Goal: Task Accomplishment & Management: Manage account settings

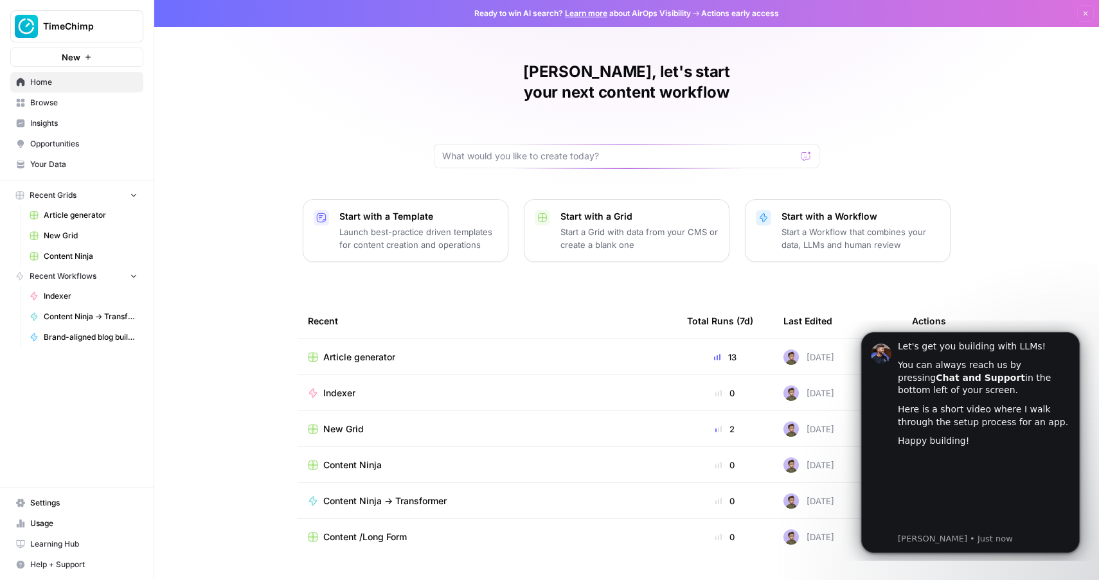
click at [37, 499] on span "Settings" at bounding box center [83, 503] width 107 height 12
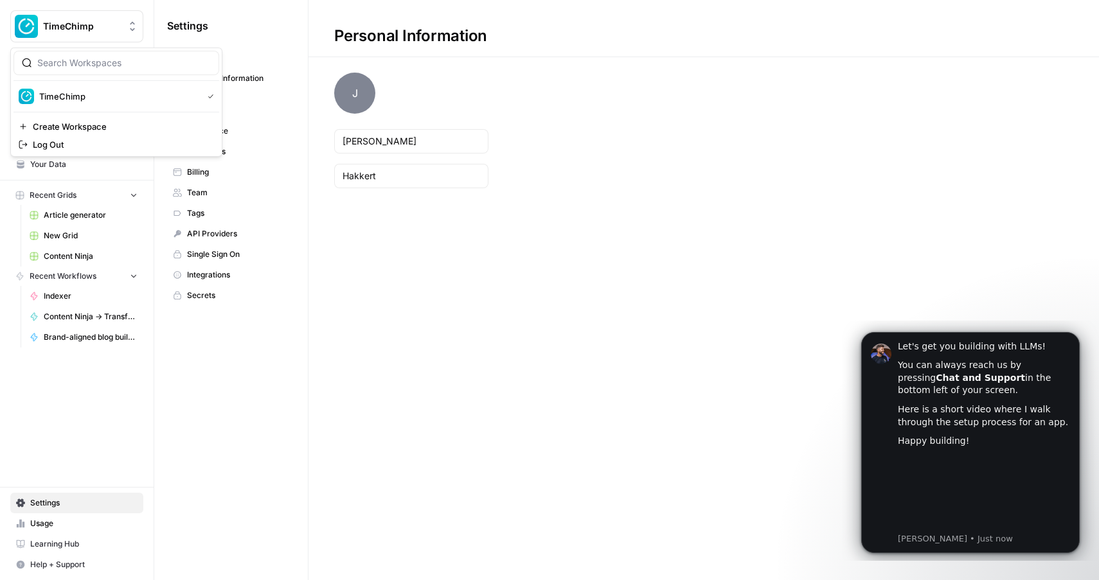
click at [77, 14] on button "TimeChimp" at bounding box center [76, 26] width 133 height 32
click at [91, 91] on span "TimeChimp" at bounding box center [118, 96] width 158 height 13
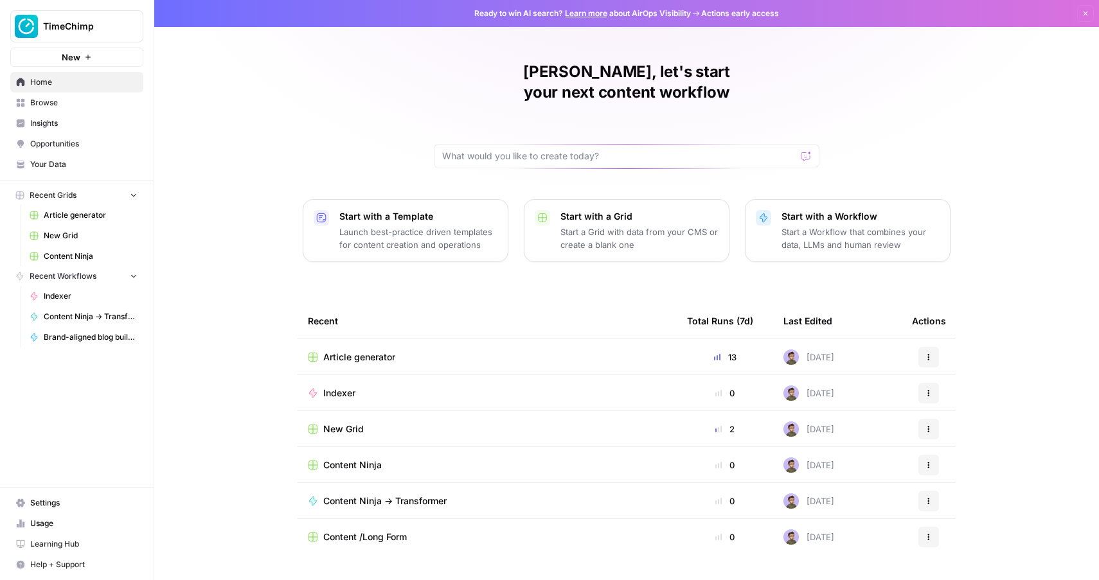
click at [67, 499] on span "Settings" at bounding box center [83, 503] width 107 height 12
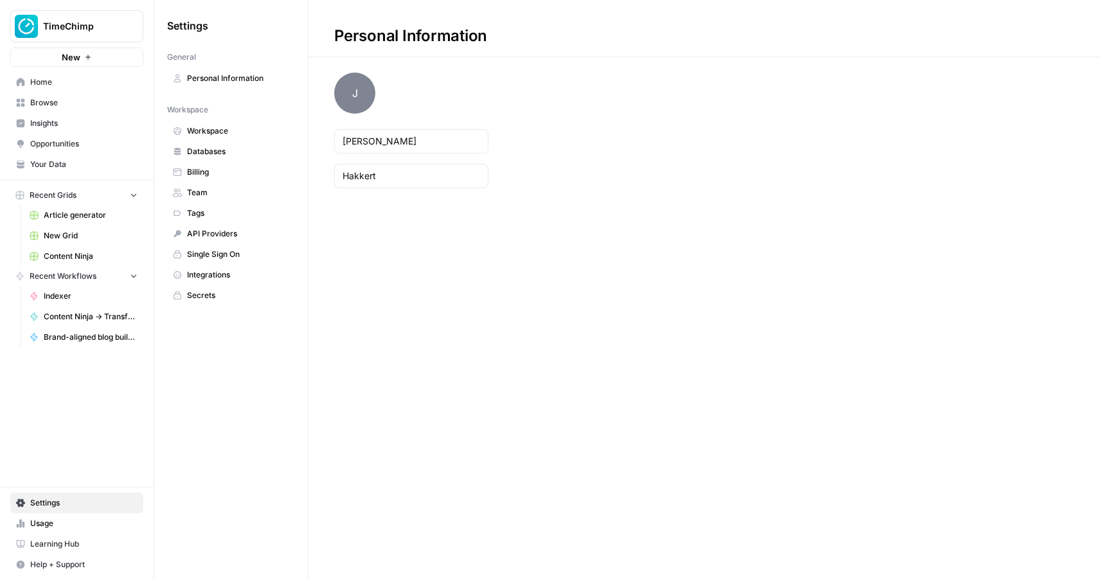
click at [218, 172] on span "Billing" at bounding box center [238, 172] width 102 height 12
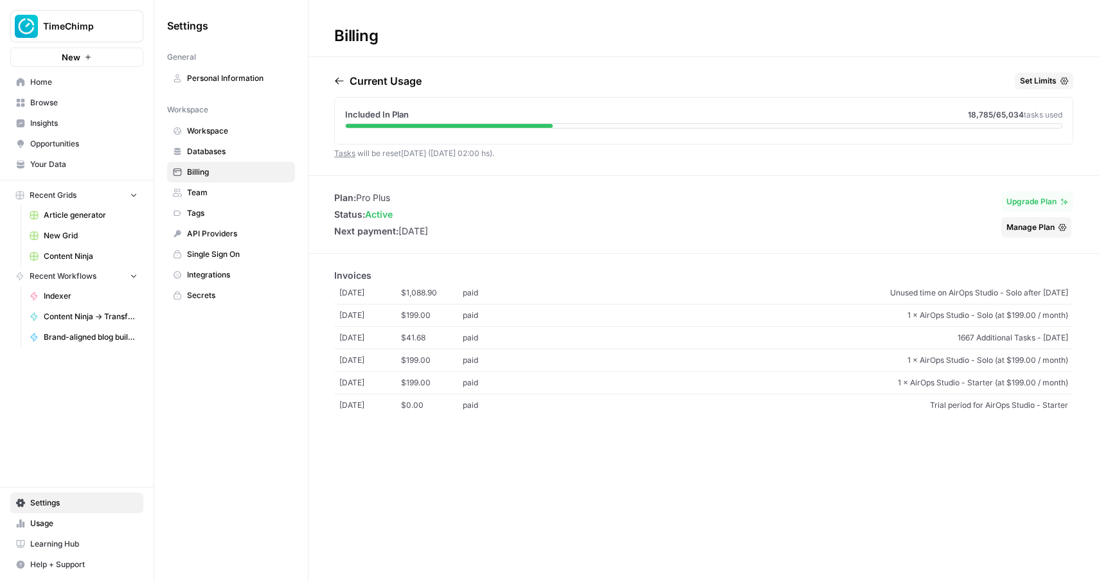
click at [610, 341] on span "1667 Additional Tasks - [DATE]" at bounding box center [796, 338] width 544 height 12
click at [1063, 231] on icon "button" at bounding box center [1062, 227] width 8 height 7
click at [584, 231] on div "Plan: Pro Plus Status: active Next payment: [DATE] Upgrade Plan Manage Plan" at bounding box center [703, 214] width 790 height 46
